Goal: Use online tool/utility

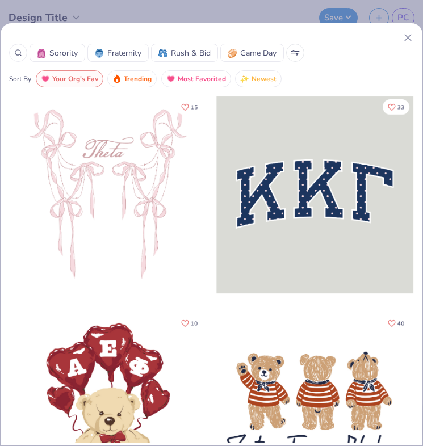
click at [406, 37] on icon at bounding box center [408, 38] width 12 height 12
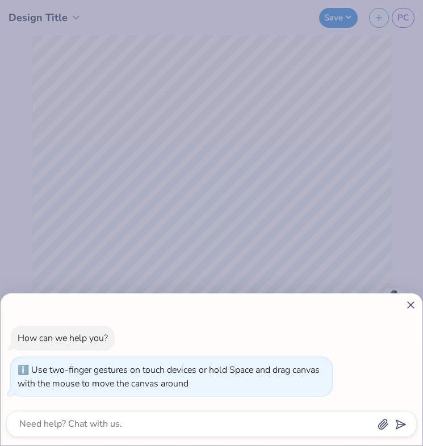
drag, startPoint x: 101, startPoint y: 306, endPoint x: 52, endPoint y: 297, distance: 49.6
type input "1"
click at [98, 300] on input "range" at bounding box center [206, 305] width 217 height 10
click at [410, 302] on icon at bounding box center [411, 305] width 12 height 12
type textarea "x"
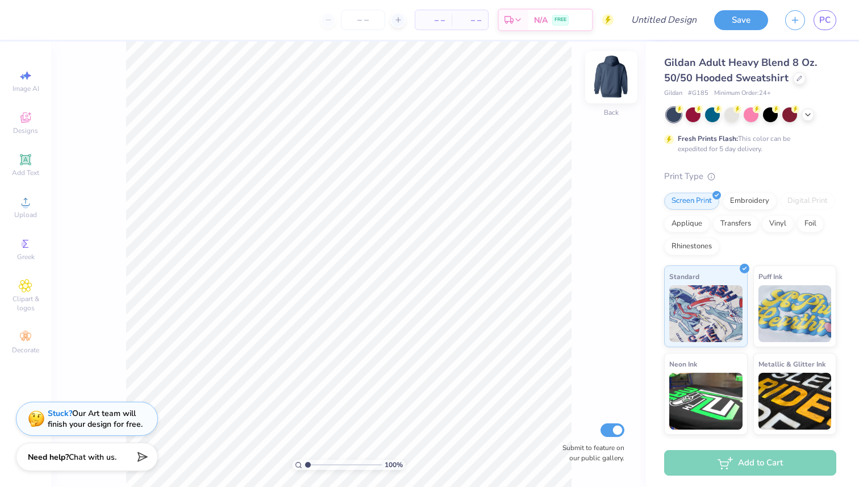
click at [423, 83] on img at bounding box center [610, 77] width 45 height 45
click at [423, 78] on img at bounding box center [610, 77] width 45 height 45
click at [423, 78] on img at bounding box center [611, 77] width 23 height 23
click at [423, 84] on img at bounding box center [610, 77] width 45 height 45
